Goal: Information Seeking & Learning: Learn about a topic

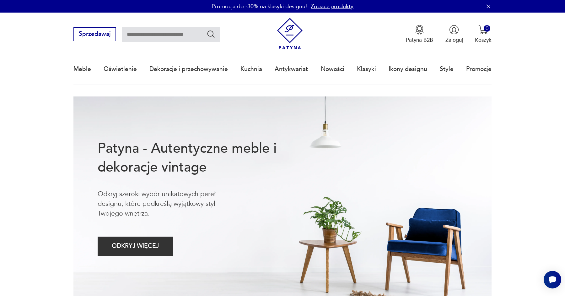
click at [489, 7] on icon "button" at bounding box center [489, 6] width 6 height 6
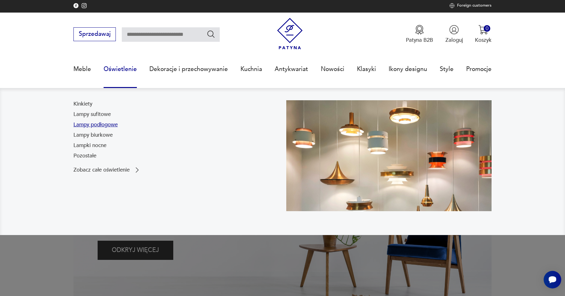
click at [108, 124] on link "Lampy podłogowe" at bounding box center [96, 125] width 44 height 8
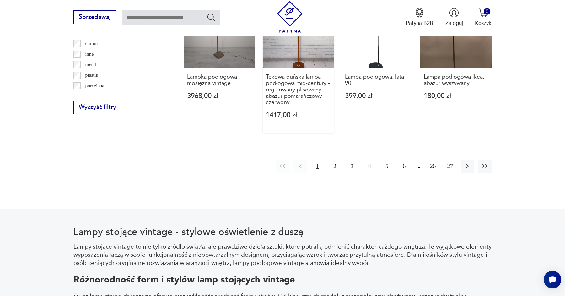
scroll to position [712, 0]
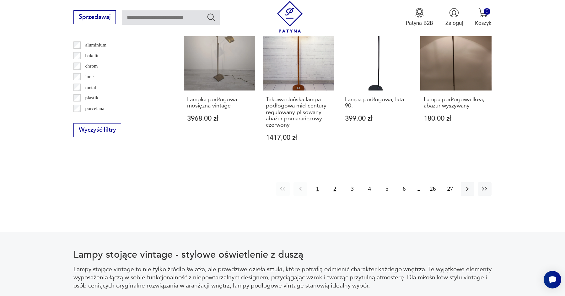
click at [334, 182] on button "2" at bounding box center [335, 189] width 14 height 14
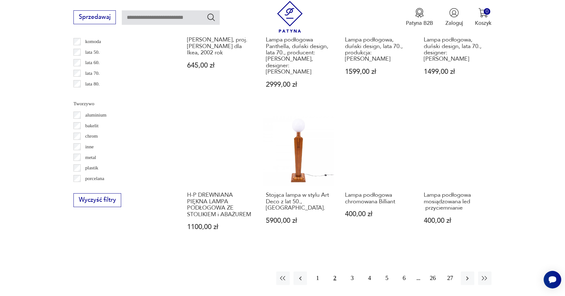
scroll to position [760, 0]
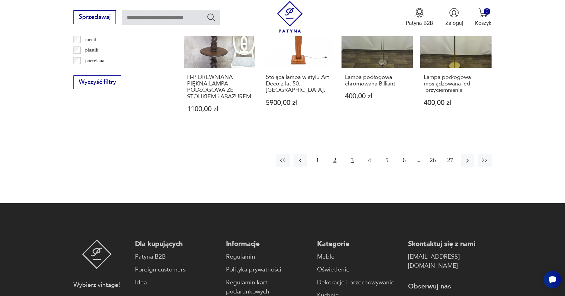
click at [352, 154] on button "3" at bounding box center [353, 161] width 14 height 14
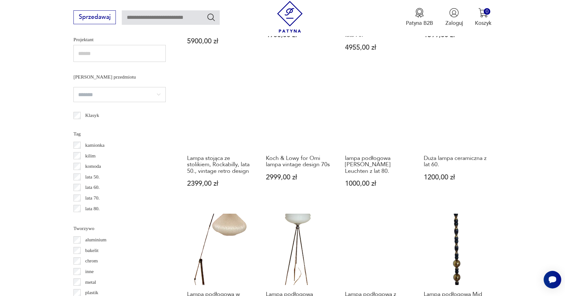
scroll to position [647, 0]
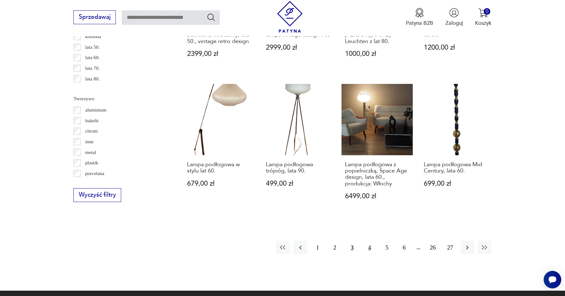
click at [370, 241] on button "4" at bounding box center [370, 248] width 14 height 14
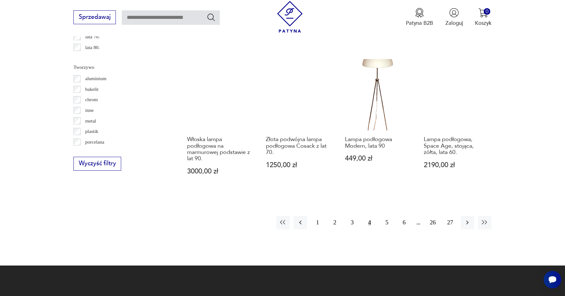
scroll to position [709, 0]
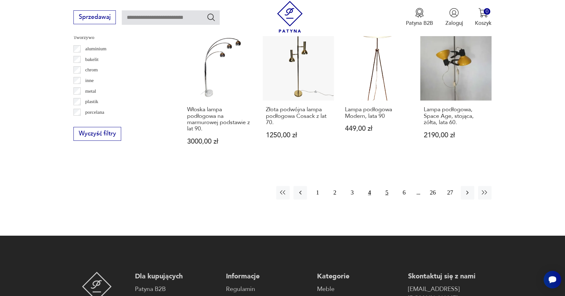
click at [387, 186] on button "5" at bounding box center [387, 193] width 14 height 14
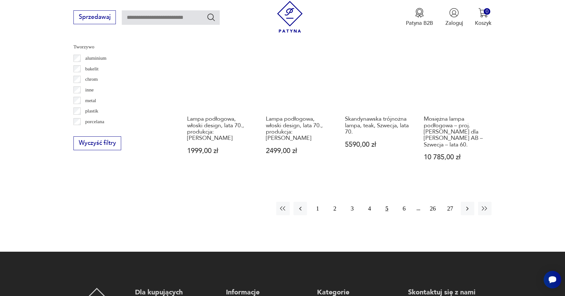
scroll to position [759, 0]
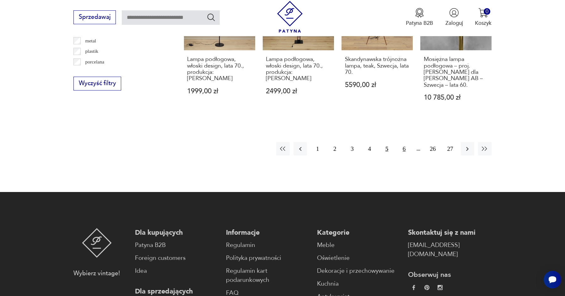
click at [399, 142] on button "6" at bounding box center [405, 149] width 14 height 14
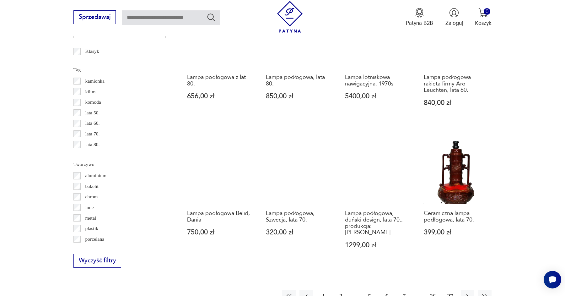
scroll to position [647, 0]
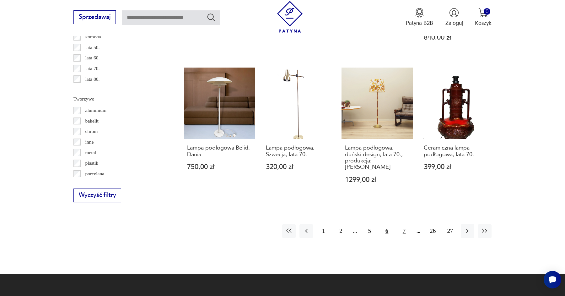
click at [405, 226] on button "7" at bounding box center [405, 231] width 14 height 14
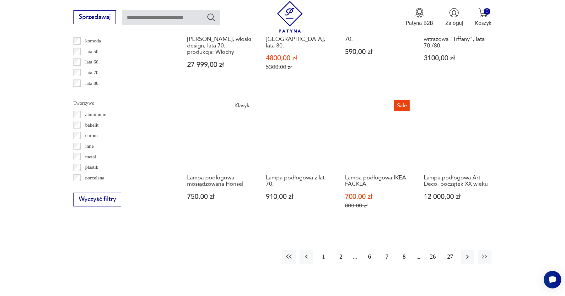
scroll to position [775, 0]
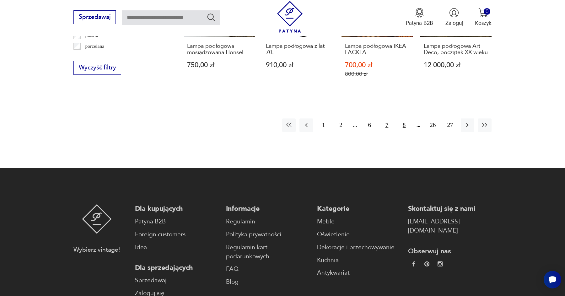
click at [405, 118] on button "8" at bounding box center [405, 125] width 14 height 14
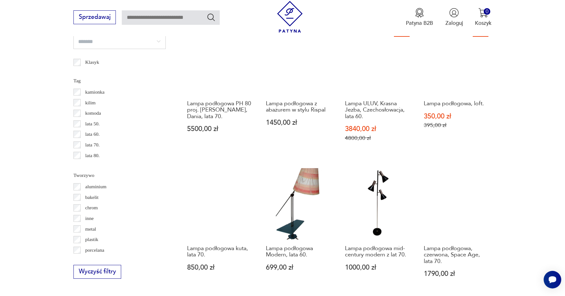
scroll to position [686, 0]
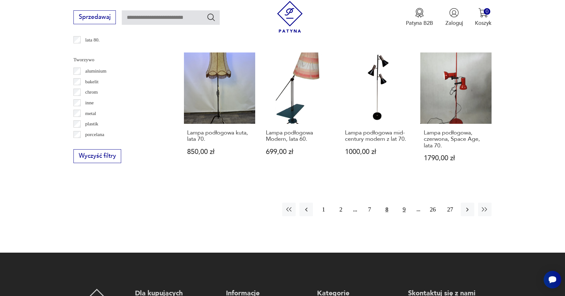
click at [403, 207] on button "9" at bounding box center [405, 210] width 14 height 14
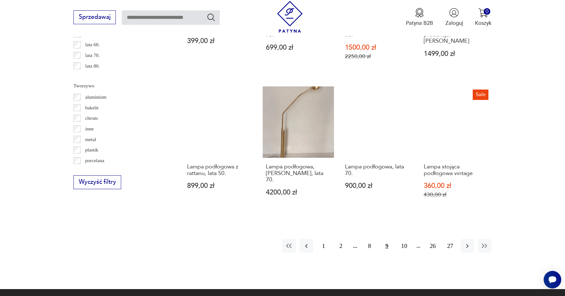
scroll to position [682, 0]
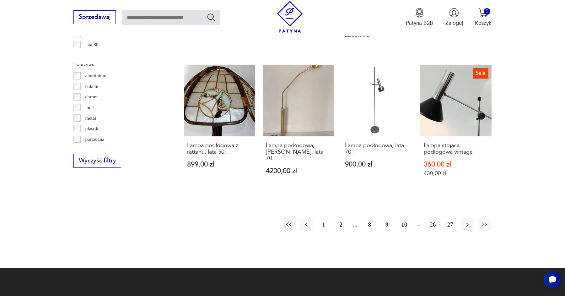
click at [406, 218] on button "10" at bounding box center [405, 225] width 14 height 14
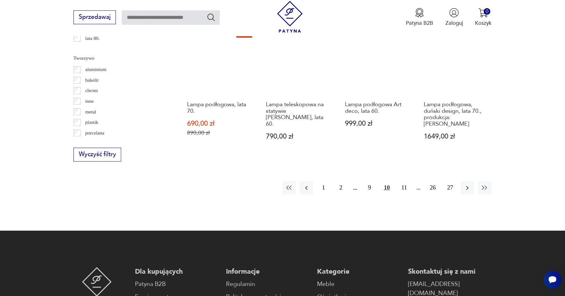
scroll to position [760, 0]
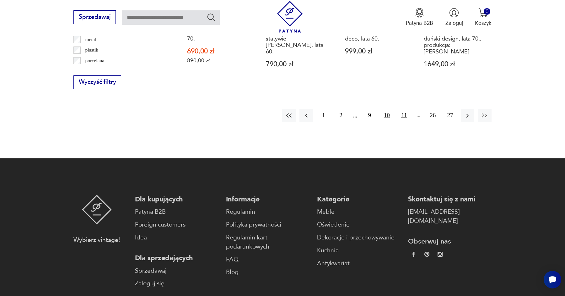
click at [406, 109] on button "11" at bounding box center [405, 116] width 14 height 14
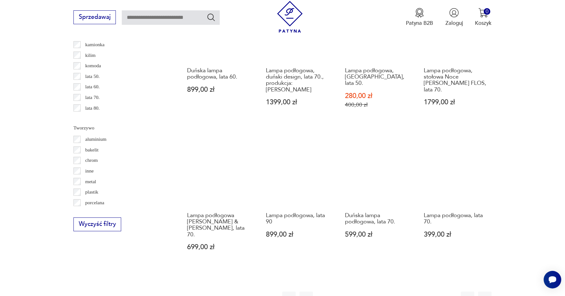
scroll to position [680, 0]
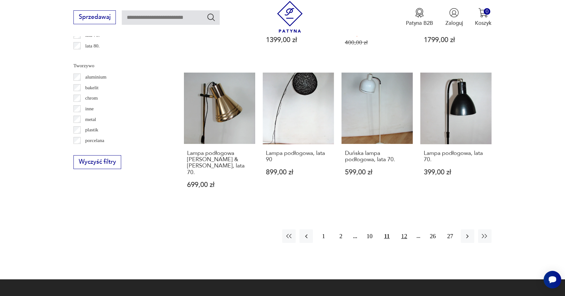
click at [405, 229] on button "12" at bounding box center [405, 236] width 14 height 14
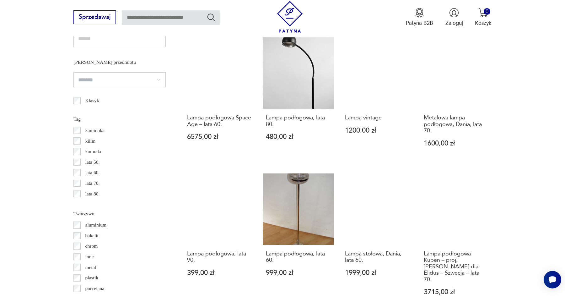
scroll to position [637, 0]
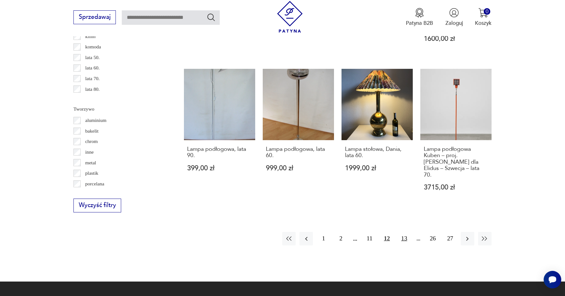
click at [408, 232] on button "13" at bounding box center [405, 239] width 14 height 14
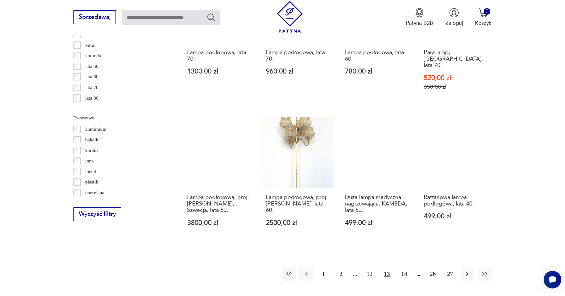
scroll to position [709, 0]
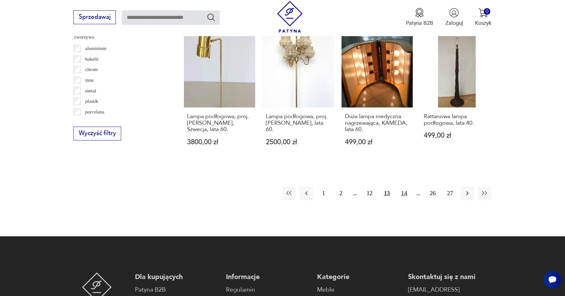
click at [405, 187] on button "14" at bounding box center [405, 194] width 14 height 14
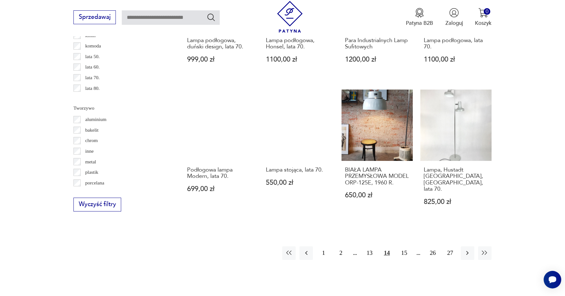
scroll to position [654, 0]
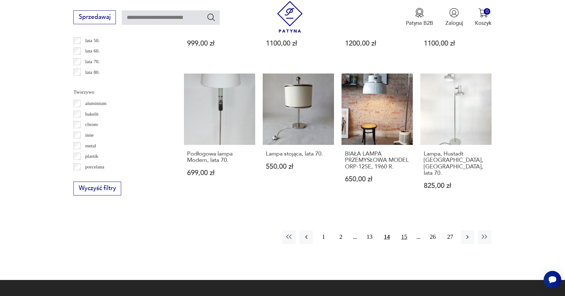
click at [403, 230] on button "15" at bounding box center [405, 237] width 14 height 14
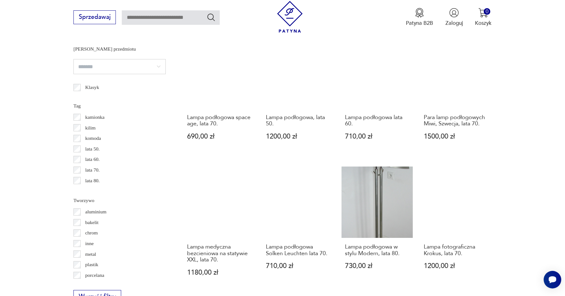
scroll to position [592, 0]
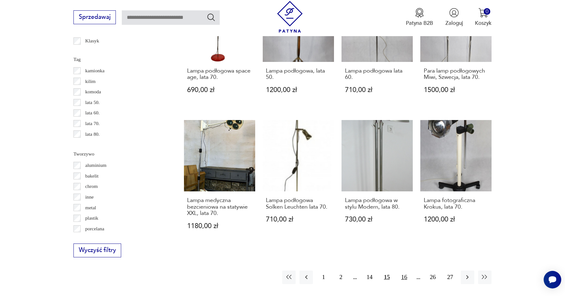
click at [405, 270] on button "16" at bounding box center [405, 277] width 14 height 14
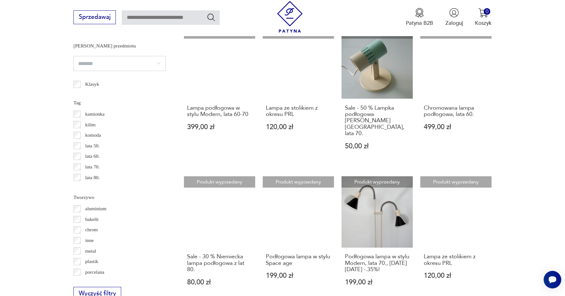
scroll to position [676, 0]
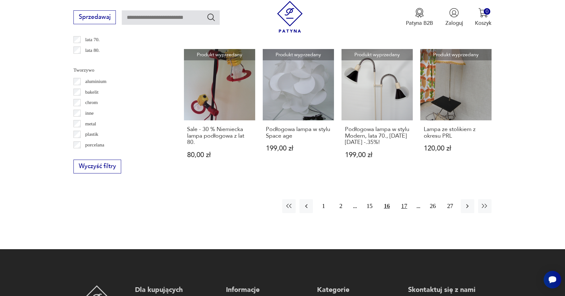
click at [408, 199] on button "17" at bounding box center [405, 206] width 14 height 14
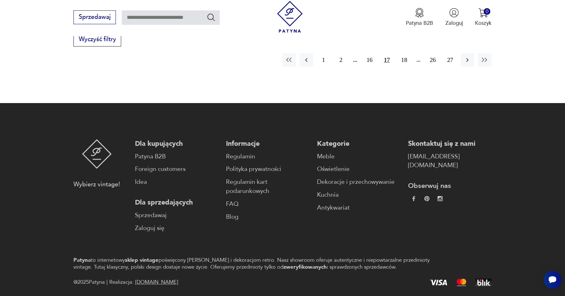
scroll to position [701, 0]
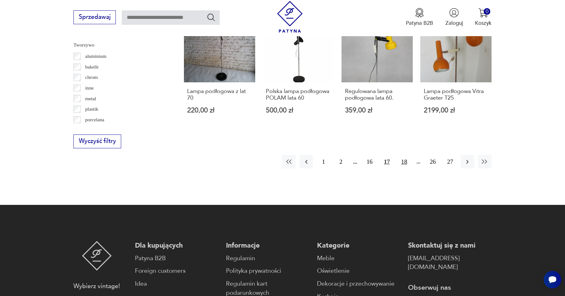
click at [406, 156] on button "18" at bounding box center [405, 162] width 14 height 14
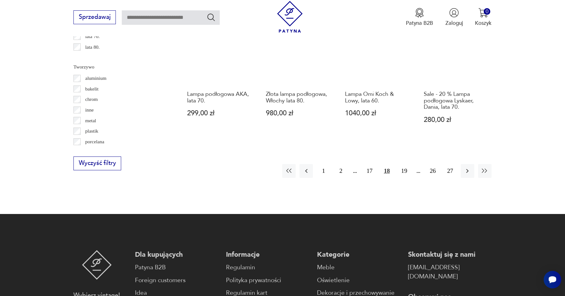
scroll to position [690, 0]
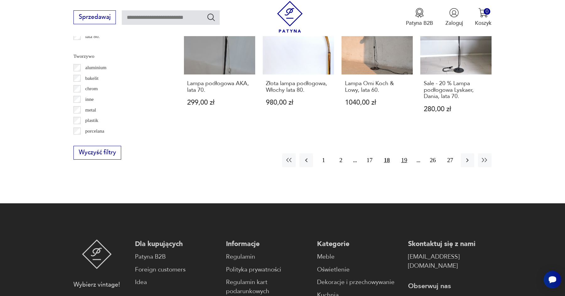
click at [403, 160] on button "19" at bounding box center [405, 160] width 14 height 14
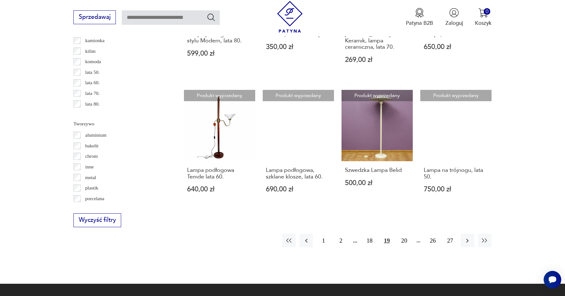
scroll to position [635, 0]
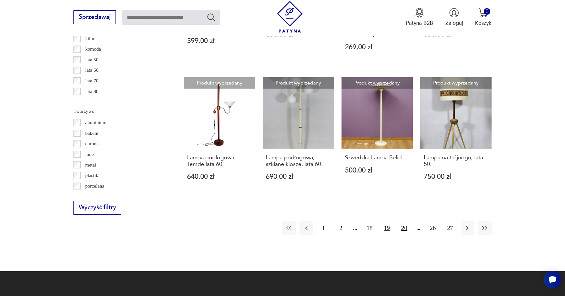
click at [404, 221] on button "20" at bounding box center [405, 228] width 14 height 14
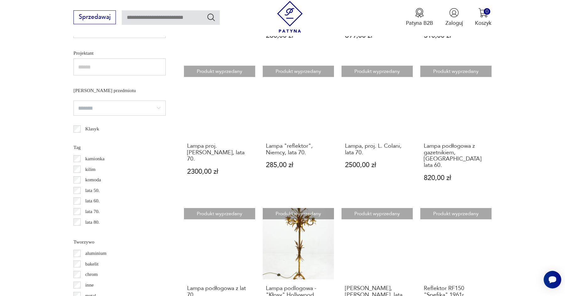
scroll to position [502, 0]
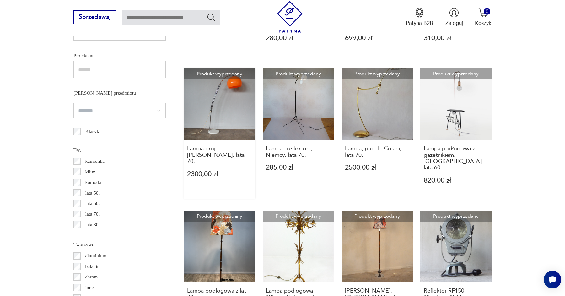
click at [229, 115] on link "Produkt wyprzedany Lampa proj. [PERSON_NAME], lata 70. 2300,00 zł" at bounding box center [219, 133] width 71 height 130
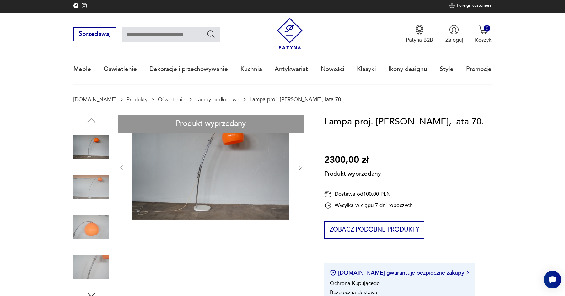
click at [301, 168] on div "Produkt wyprzedany Opis produktu Lampa proj. [PERSON_NAME] z lat 70 . Oryginaln…" at bounding box center [190, 287] width 233 height 345
click at [91, 193] on div "Produkt wyprzedany Opis produktu Lampa proj. [PERSON_NAME] z lat 70 . Oryginaln…" at bounding box center [190, 287] width 233 height 345
click at [88, 211] on div "Produkt wyprzedany Opis produktu Lampa proj. [PERSON_NAME] z lat 70 . Oryginaln…" at bounding box center [190, 287] width 233 height 345
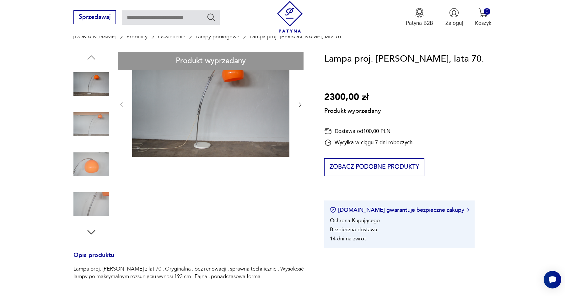
scroll to position [59, 0]
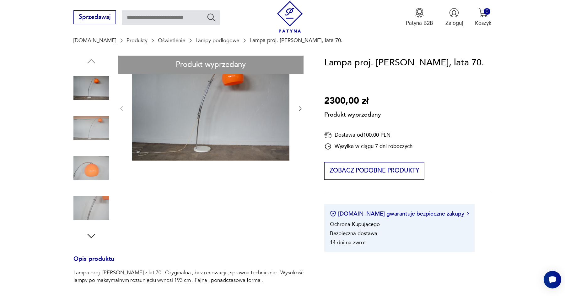
click at [85, 172] on div "Produkt wyprzedany Opis produktu Lampa proj. [PERSON_NAME] z lat 70 . Oryginaln…" at bounding box center [190, 228] width 233 height 345
drag, startPoint x: 148, startPoint y: 272, endPoint x: 104, endPoint y: 272, distance: 44.0
click at [104, 272] on p "Lampa proj. [PERSON_NAME] z lat 70 . Oryginalna , bez renowacji , sprawna techn…" at bounding box center [190, 276] width 233 height 15
copy p "[PERSON_NAME]"
